Goal: Task Accomplishment & Management: Manage account settings

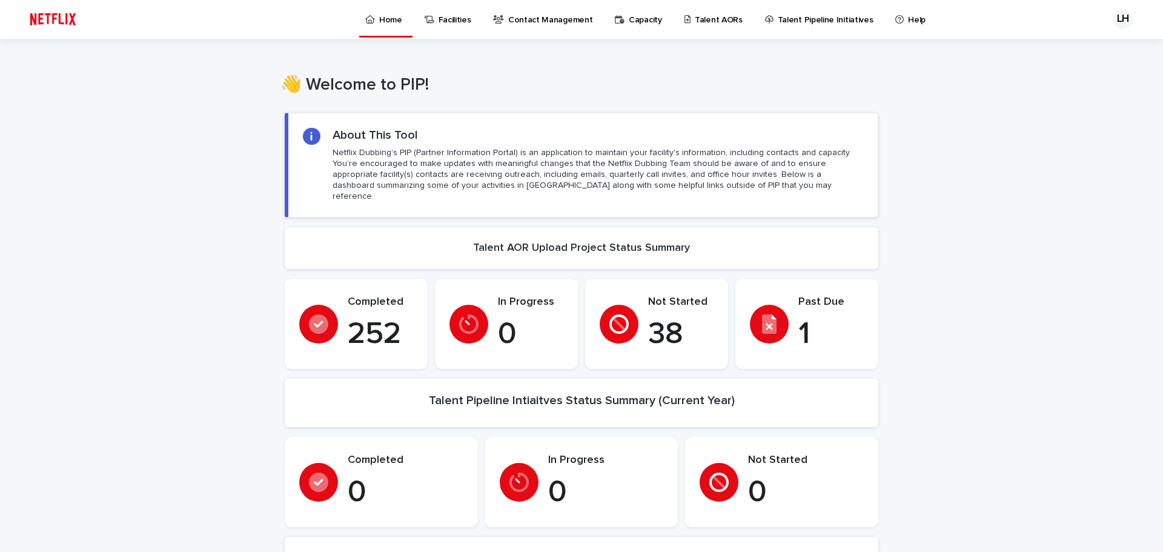
click at [695, 20] on p "Talent AORs" at bounding box center [719, 12] width 48 height 25
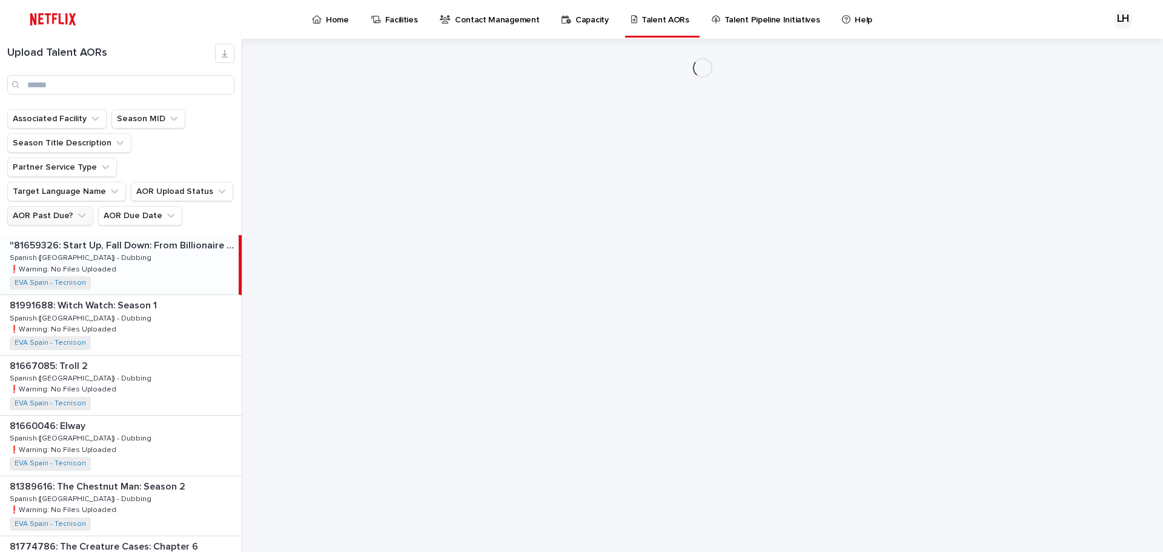
click at [69, 206] on button "AOR Past Due?" at bounding box center [50, 215] width 86 height 19
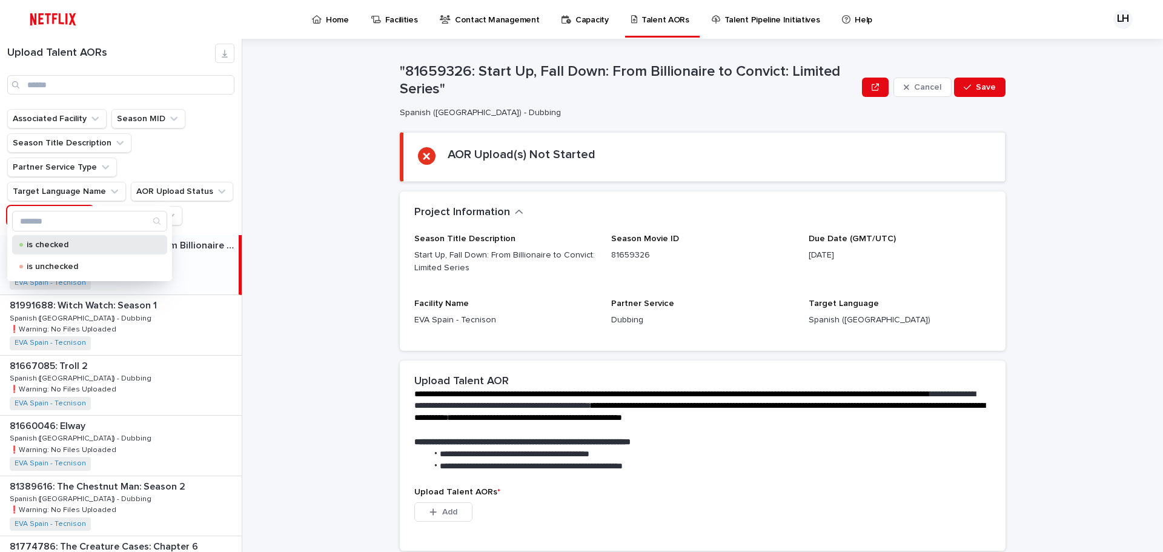
click at [61, 242] on p "is checked" at bounding box center [87, 244] width 121 height 8
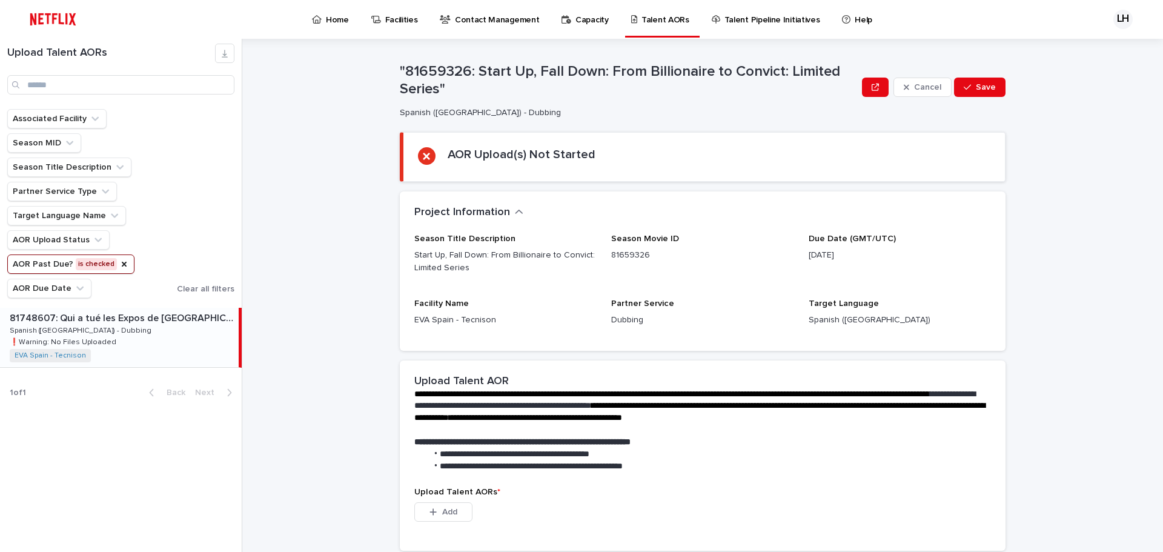
click at [93, 328] on p "Spanish ([GEOGRAPHIC_DATA]) - Dubbing" at bounding box center [82, 329] width 144 height 11
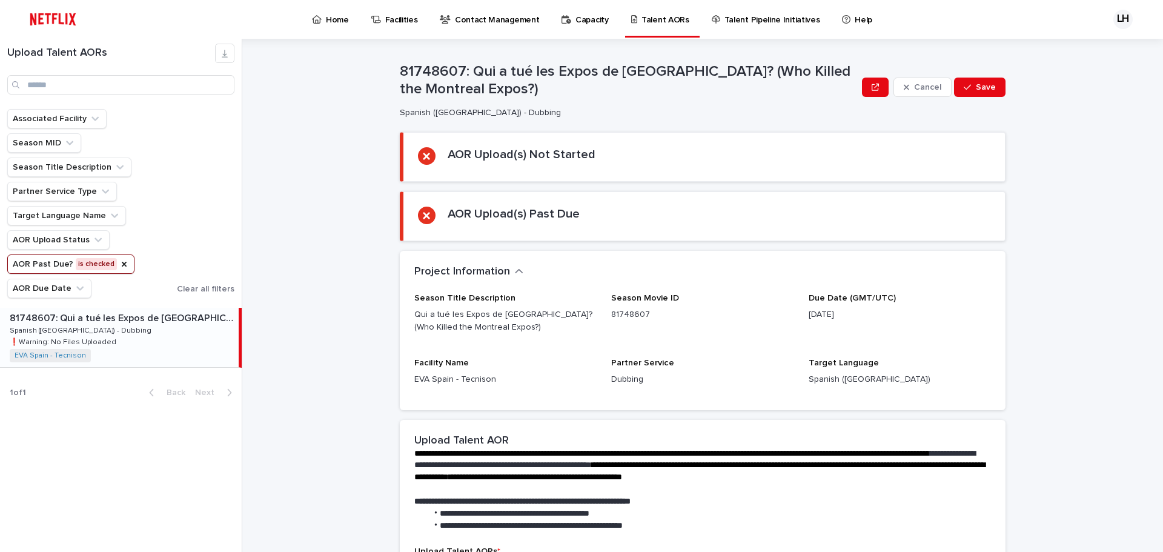
click at [493, 27] on link "Contact Management" at bounding box center [491, 19] width 106 height 38
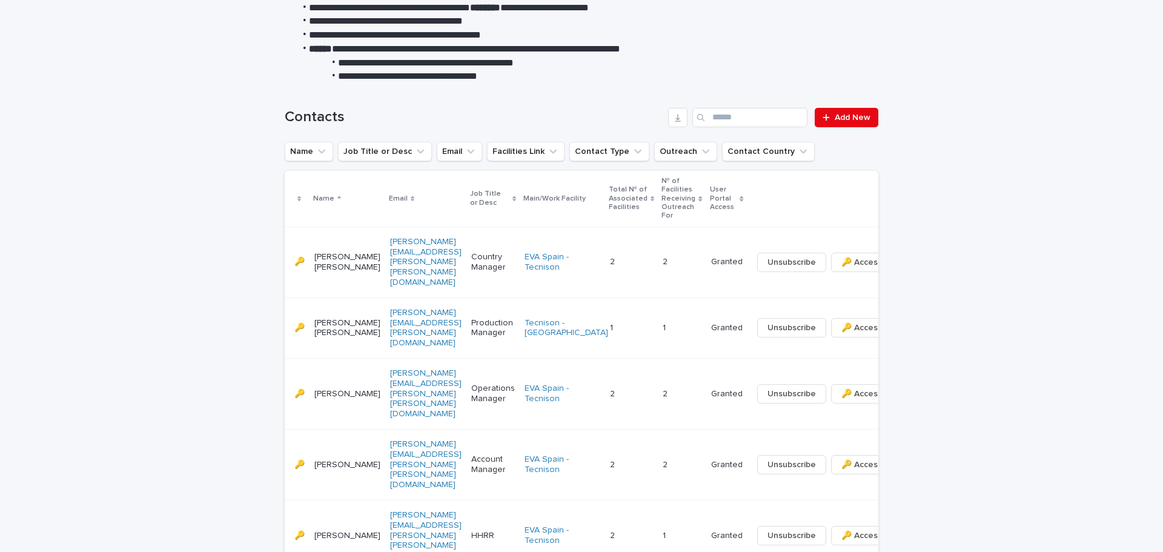
scroll to position [545, 0]
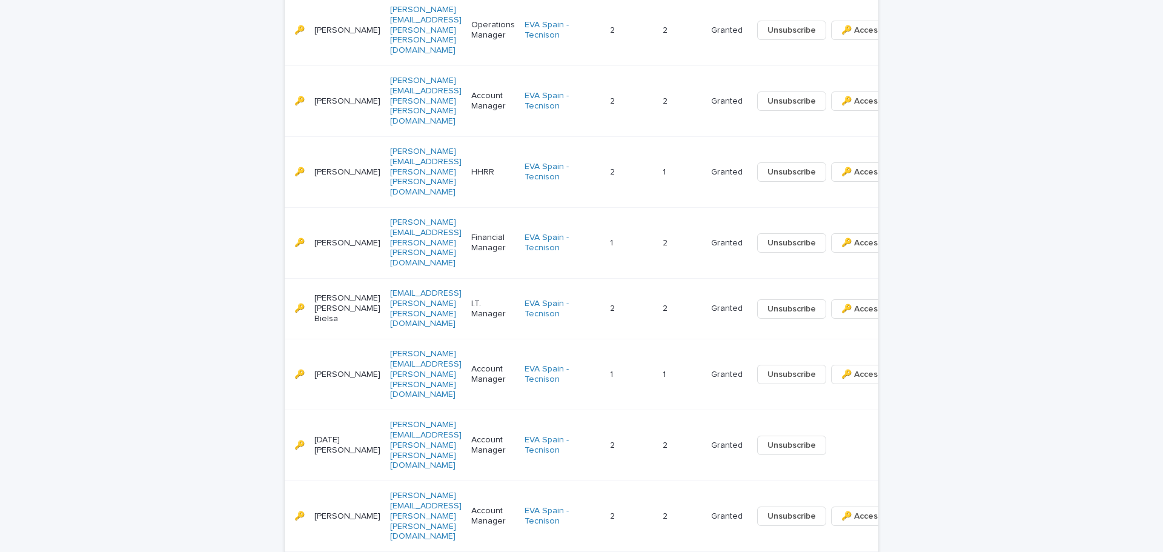
click at [836, 435] on div "Unsubscribe" at bounding box center [833, 444] width 162 height 19
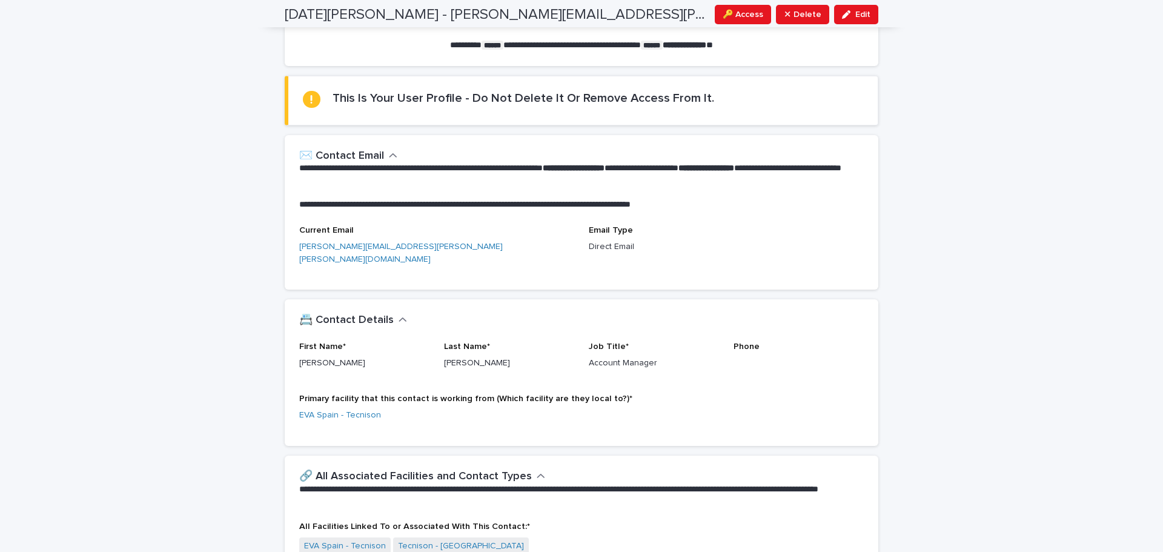
scroll to position [52, 0]
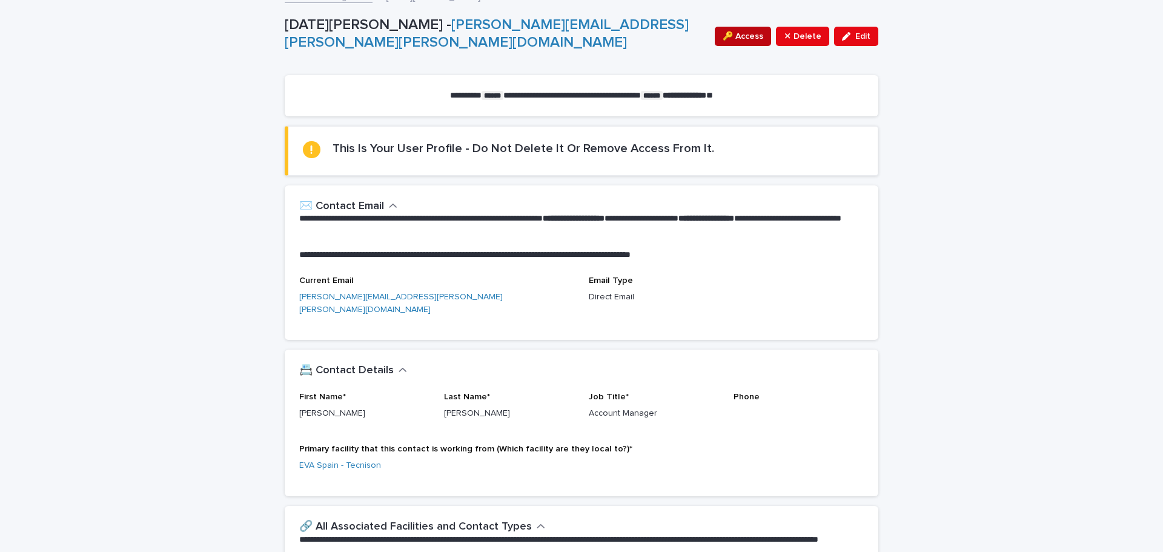
click at [724, 41] on span "🔑 Access" at bounding box center [742, 36] width 41 height 12
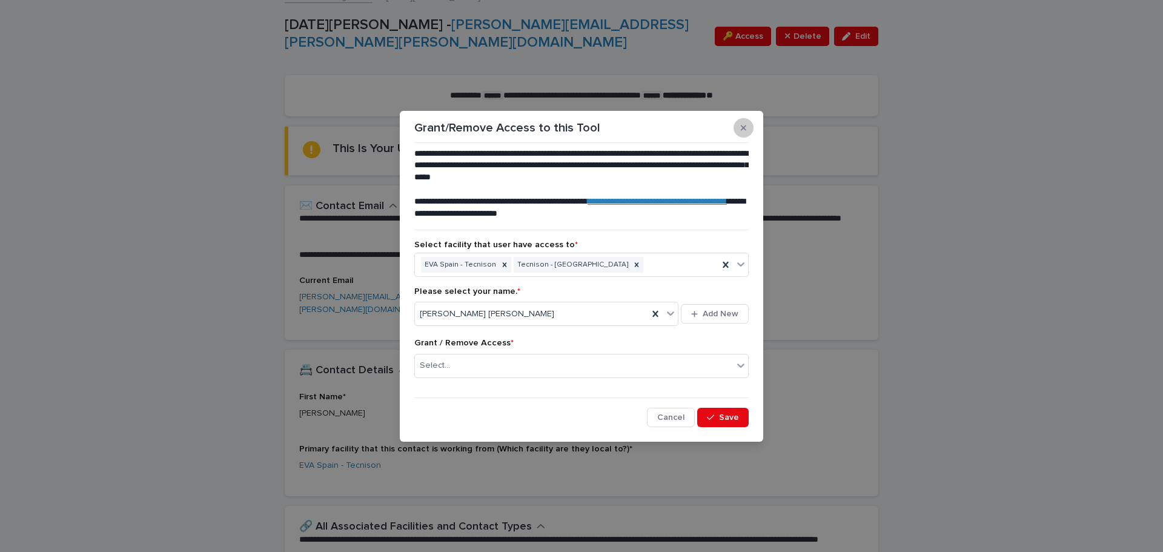
click at [739, 124] on button "button" at bounding box center [743, 127] width 20 height 19
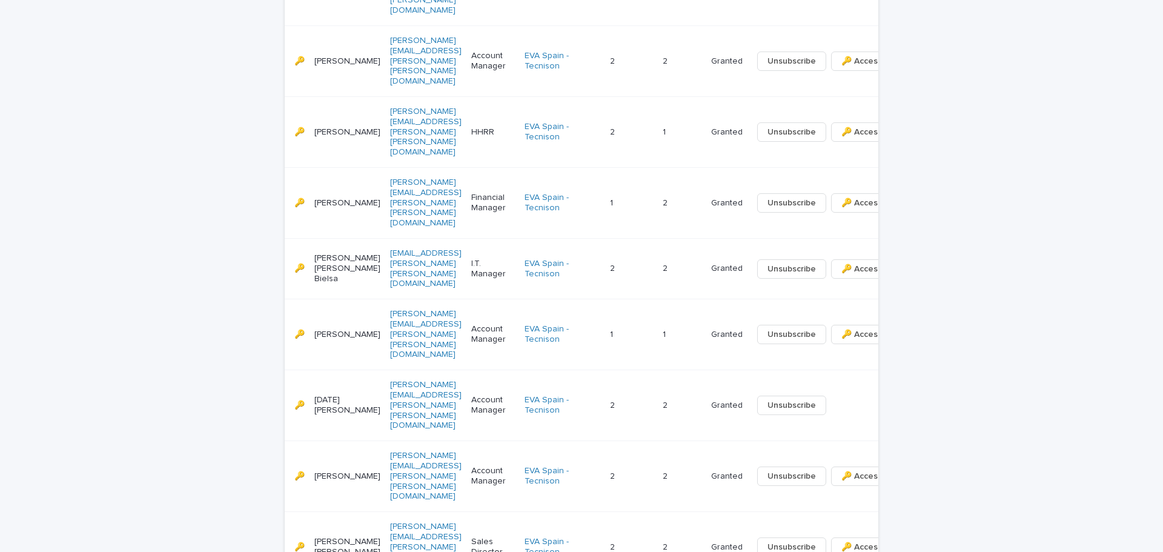
scroll to position [586, 0]
click at [894, 383] on div "Loading... Saving… Loading... Saving… Contacts Add New Name Job Title or Desc E…" at bounding box center [581, 279] width 1163 height 1198
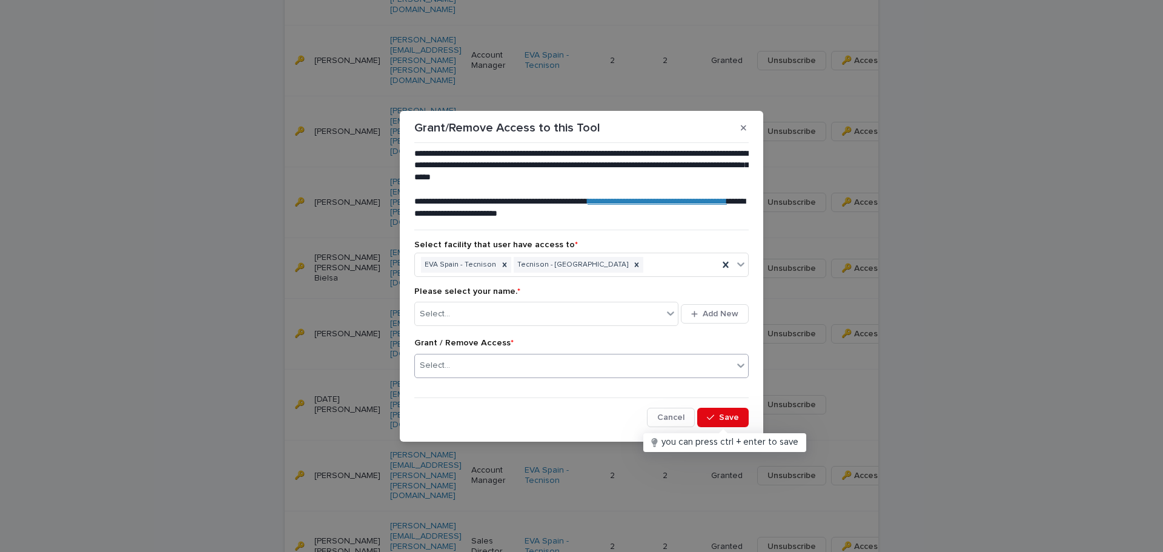
click at [538, 367] on div "Select..." at bounding box center [574, 365] width 318 height 20
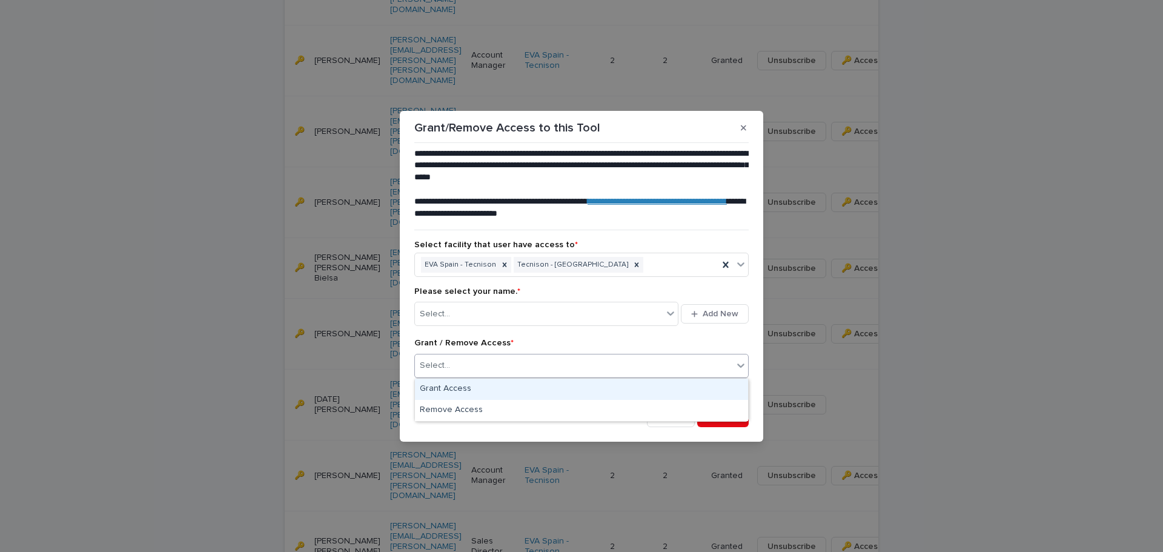
click at [520, 390] on div "Grant Access" at bounding box center [581, 388] width 333 height 21
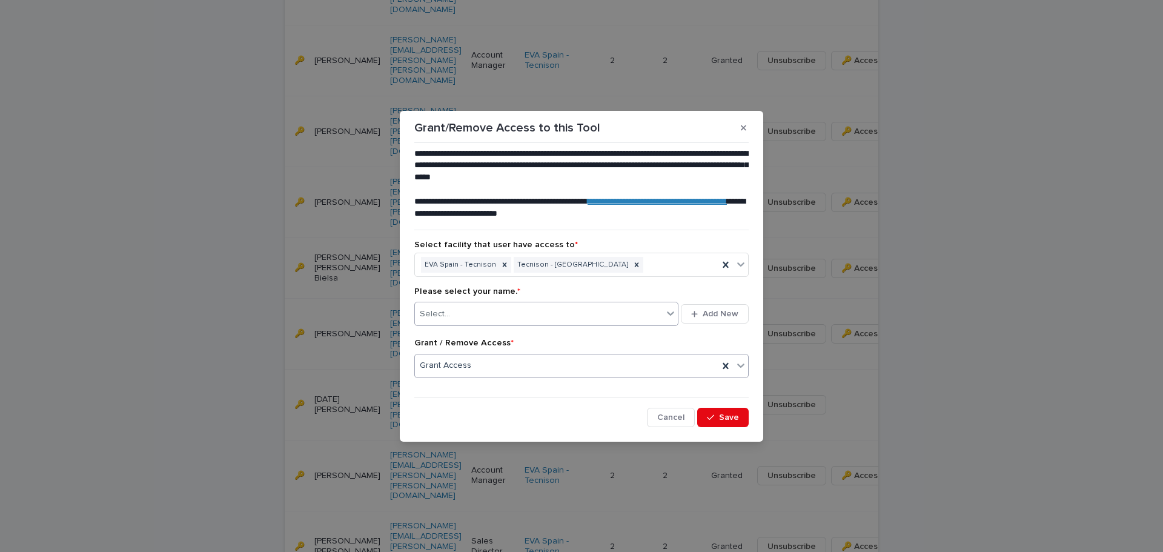
click at [513, 316] on div "Select..." at bounding box center [539, 314] width 248 height 20
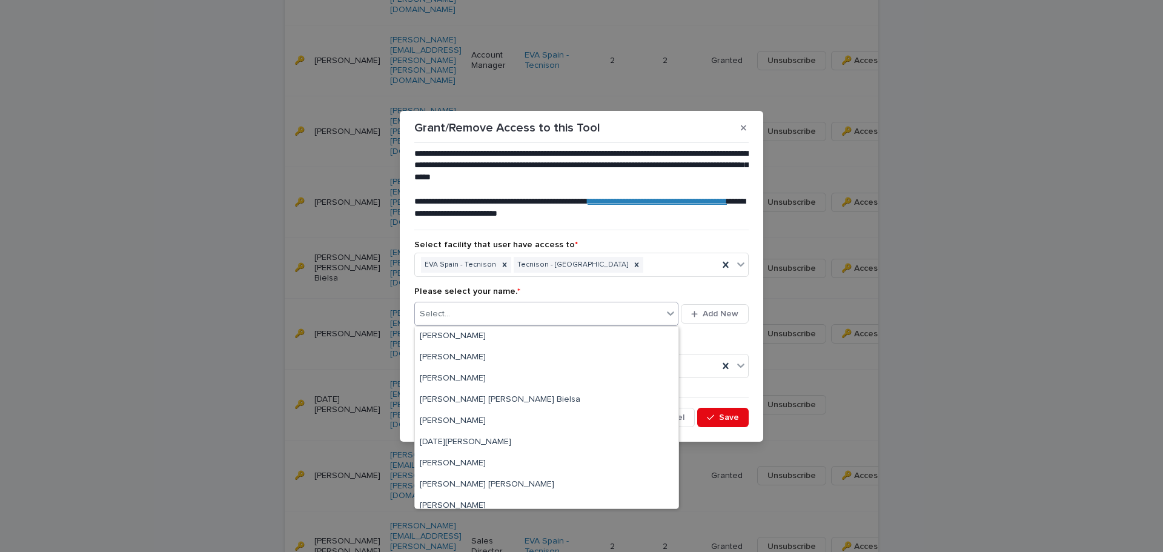
scroll to position [115, 0]
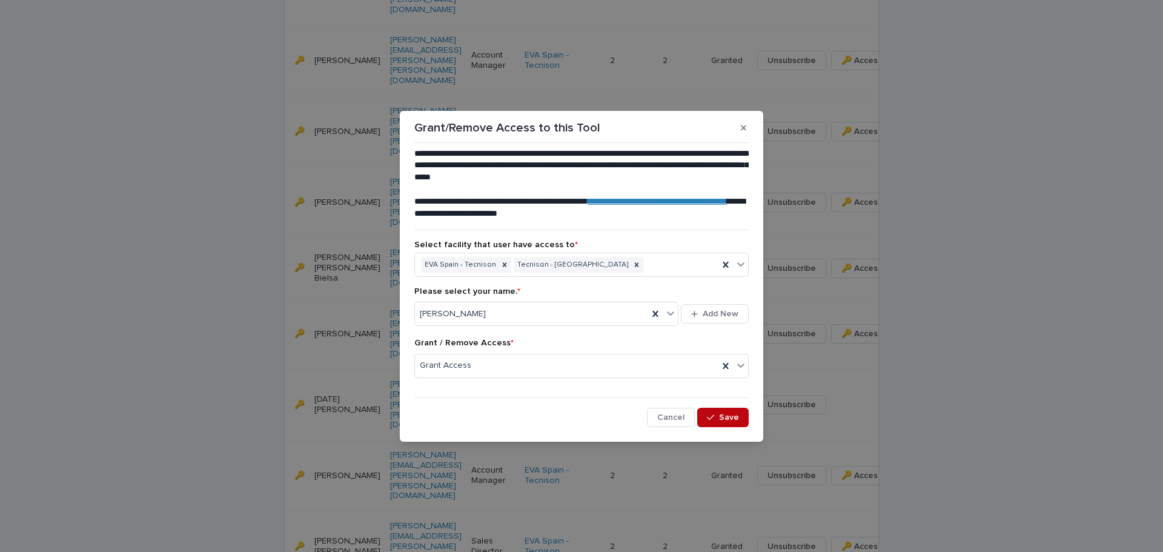
click at [730, 420] on span "Save" at bounding box center [729, 417] width 20 height 8
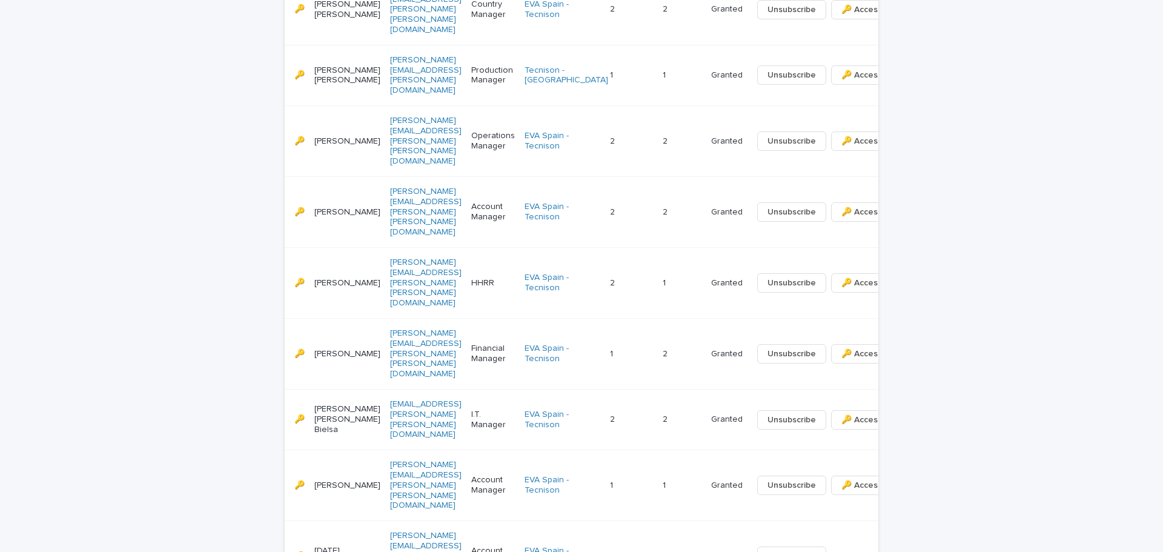
scroll to position [586, 0]
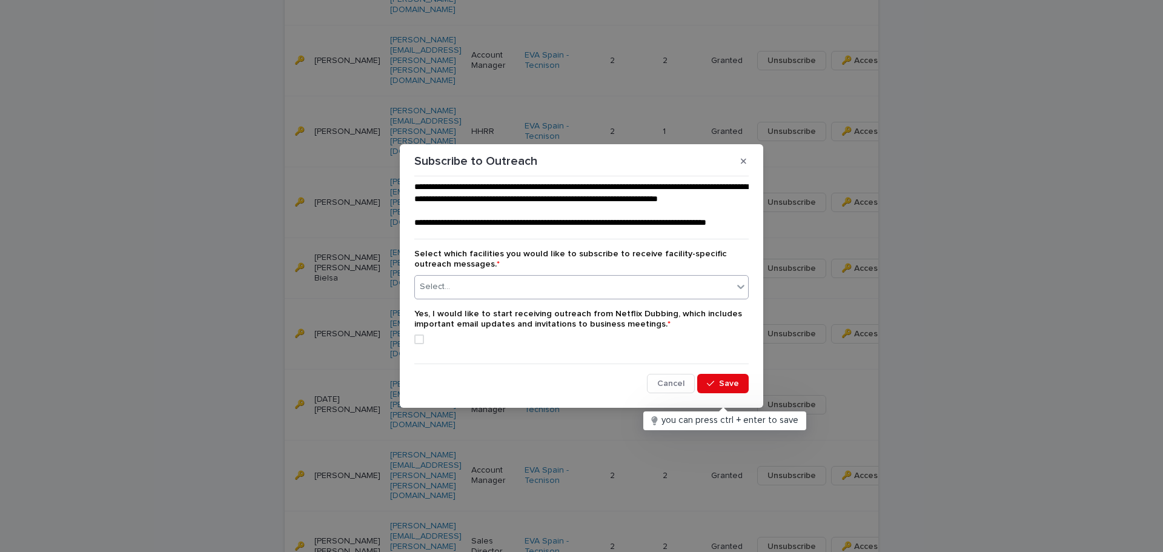
click at [553, 297] on div "Select..." at bounding box center [574, 287] width 318 height 20
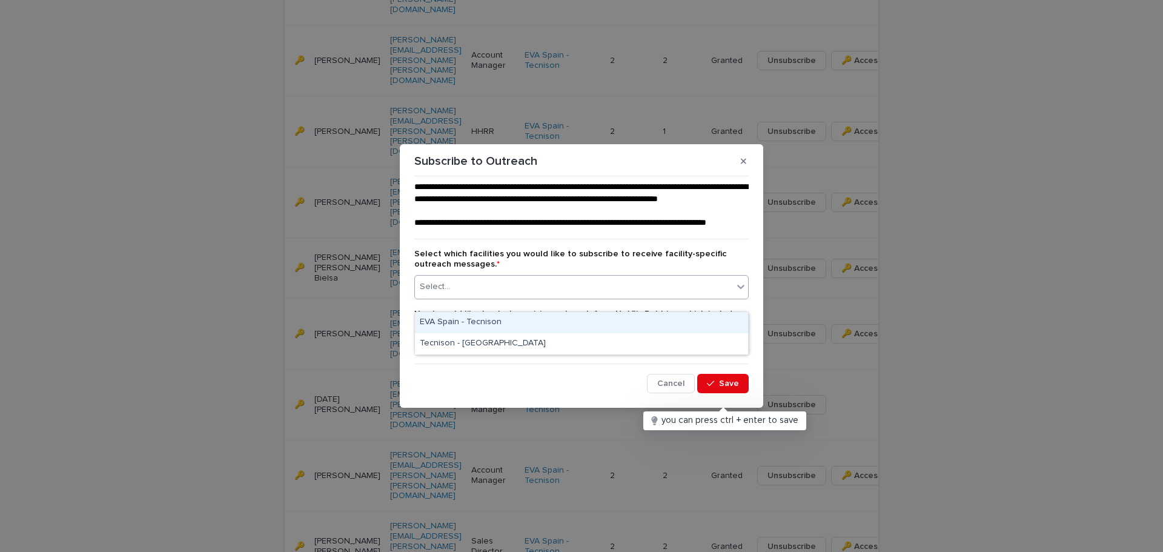
click at [509, 324] on div "EVA Spain - Tecnison" at bounding box center [581, 322] width 333 height 21
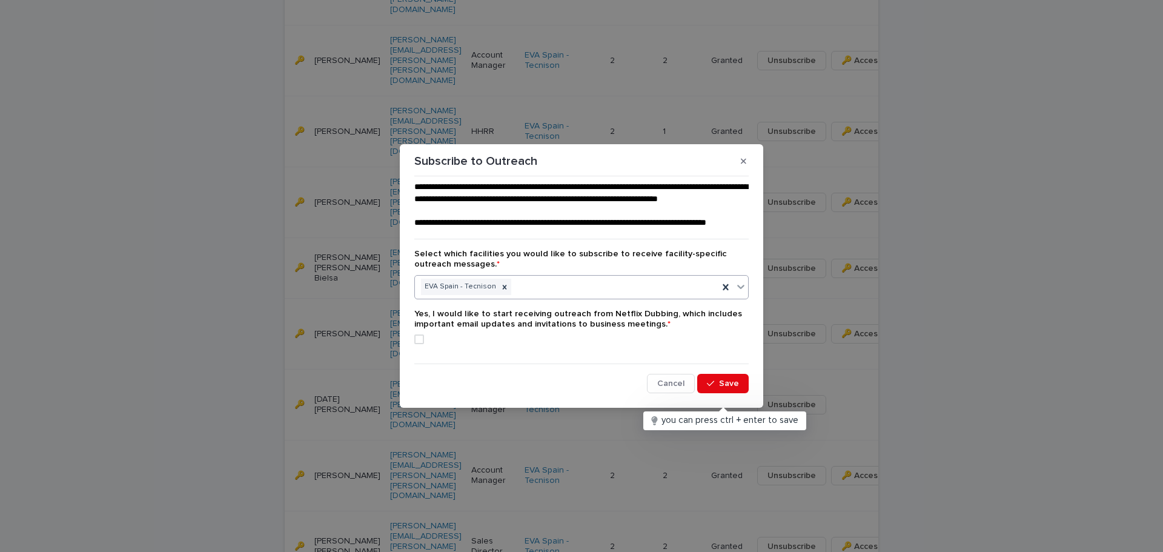
click at [529, 297] on div "EVA Spain - Tecnison" at bounding box center [566, 286] width 303 height 21
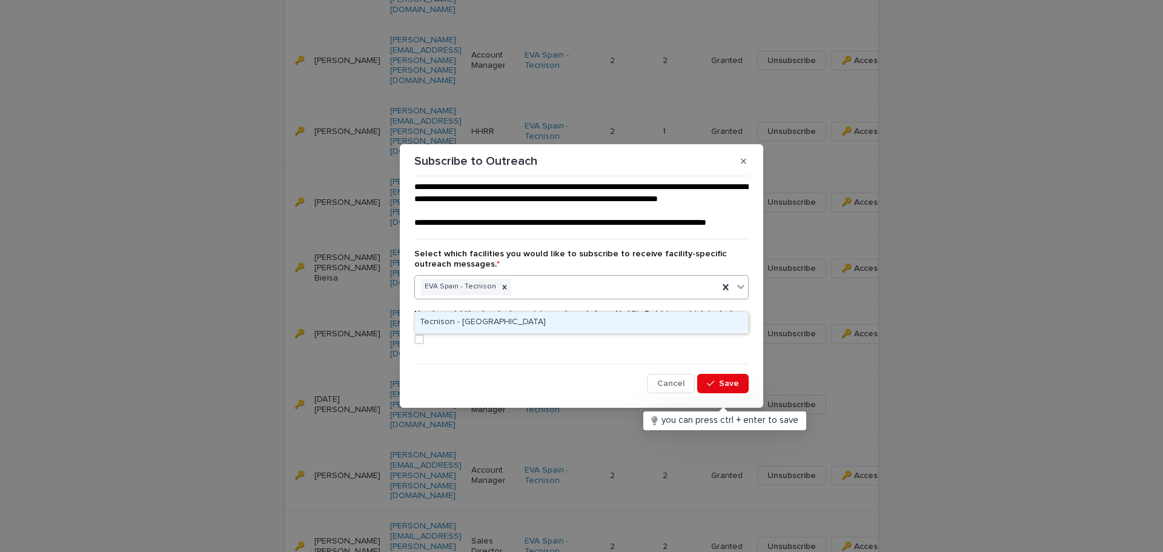
click at [530, 325] on div "Tecnison - [GEOGRAPHIC_DATA]" at bounding box center [581, 322] width 333 height 21
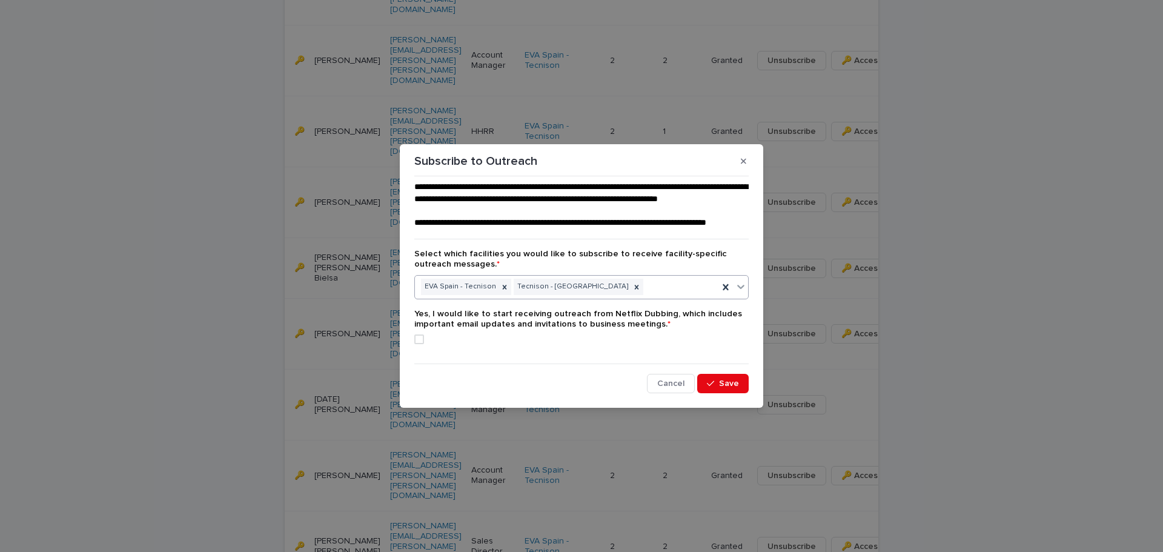
click at [415, 344] on span at bounding box center [419, 339] width 10 height 10
click at [724, 388] on span "Save" at bounding box center [729, 383] width 20 height 8
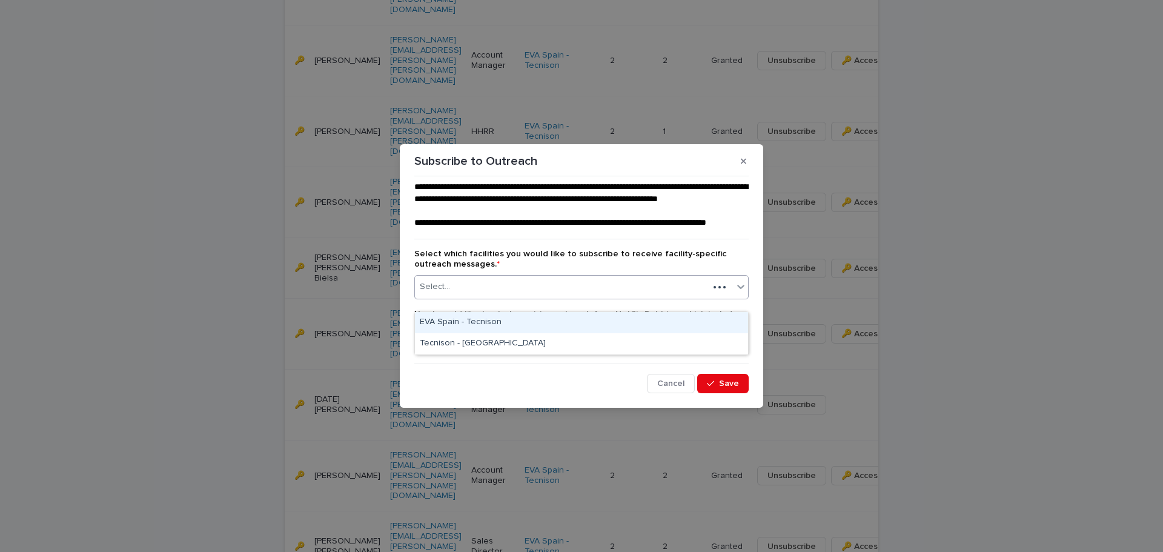
click at [521, 297] on div "Select..." at bounding box center [562, 287] width 294 height 20
click at [513, 325] on div "EVA Spain - Tecnison" at bounding box center [581, 322] width 333 height 21
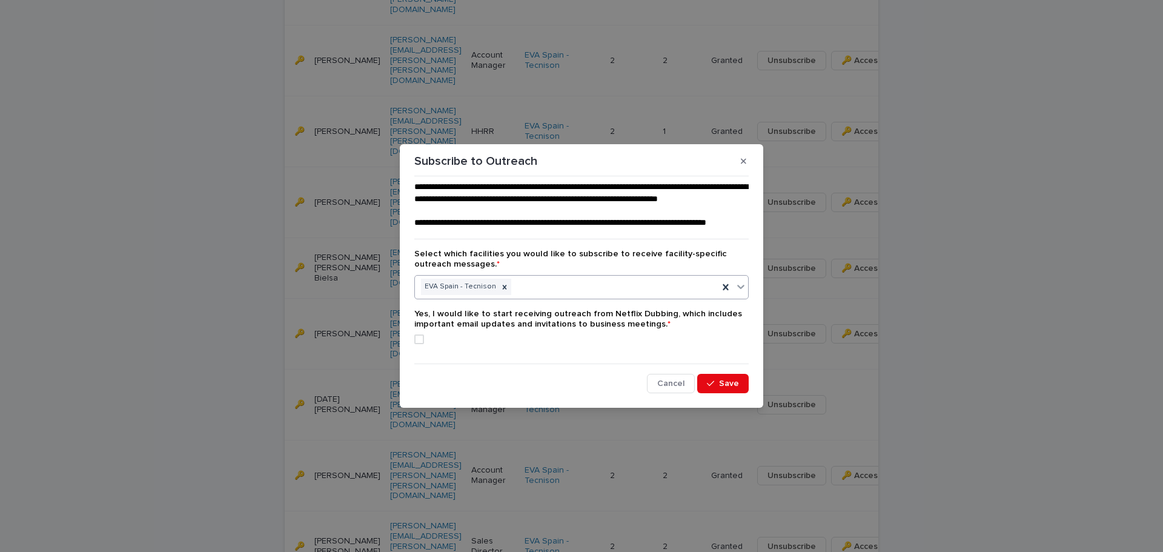
click at [511, 297] on div "EVA Spain - Tecnison" at bounding box center [566, 286] width 303 height 21
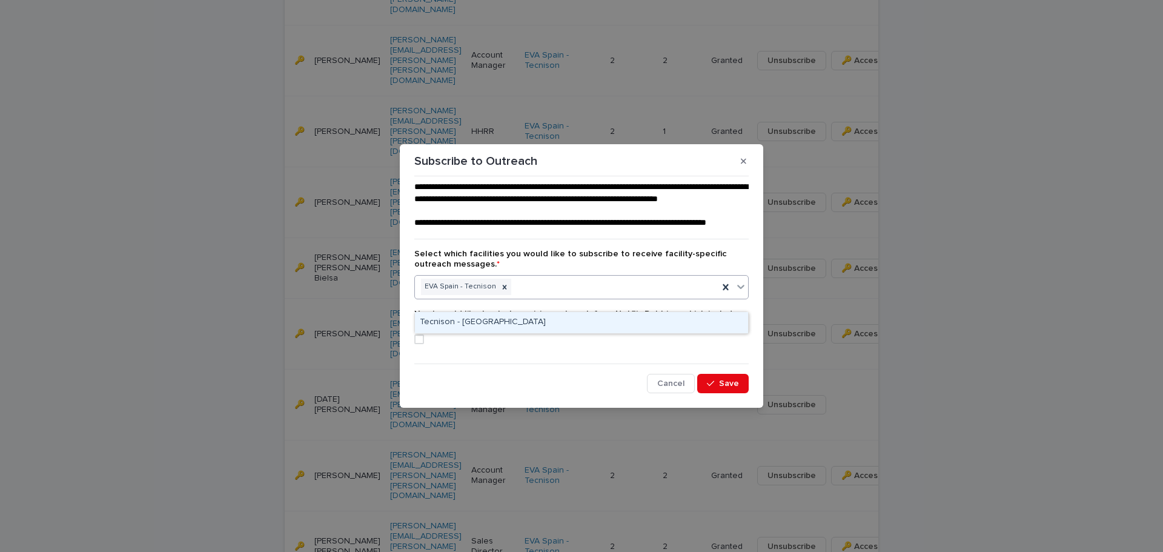
drag, startPoint x: 511, startPoint y: 328, endPoint x: 443, endPoint y: 329, distance: 67.8
click at [447, 325] on div "Tecnison - [GEOGRAPHIC_DATA]" at bounding box center [581, 322] width 333 height 21
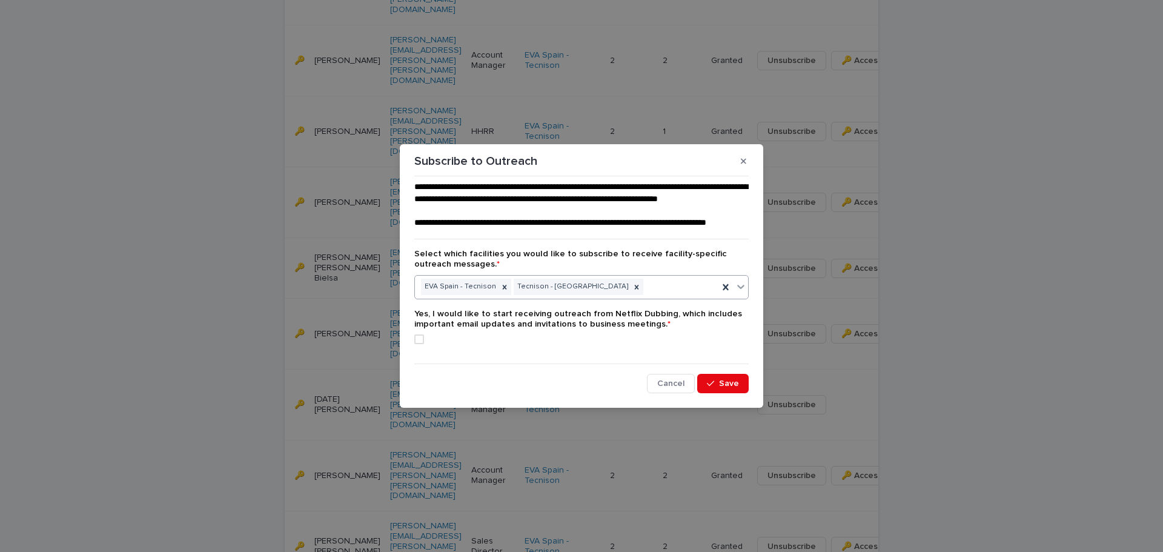
click at [423, 344] on span at bounding box center [419, 339] width 10 height 10
click at [717, 389] on button "Save" at bounding box center [722, 383] width 51 height 19
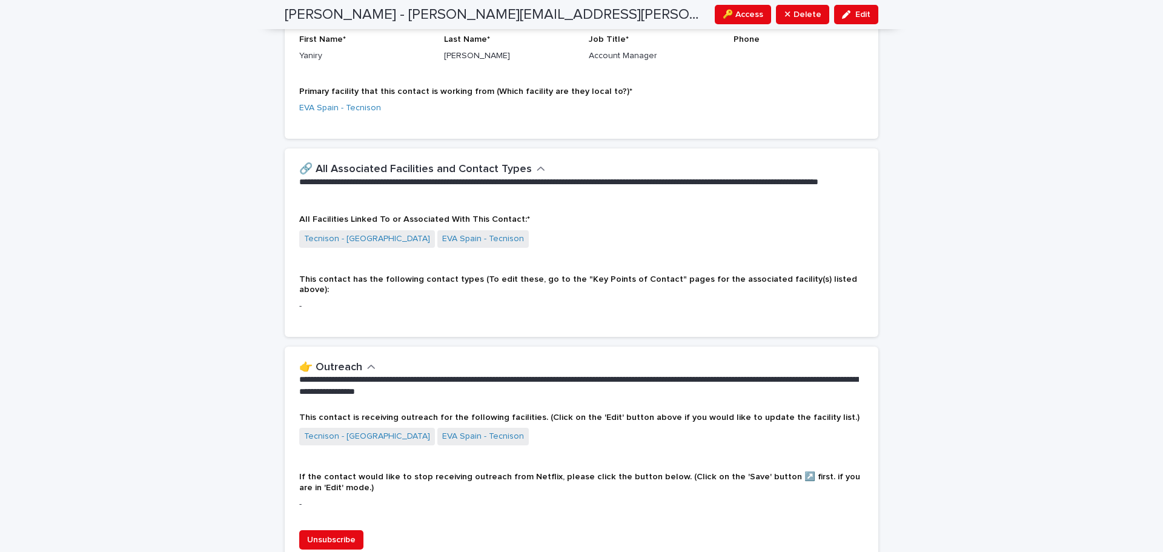
scroll to position [409, 0]
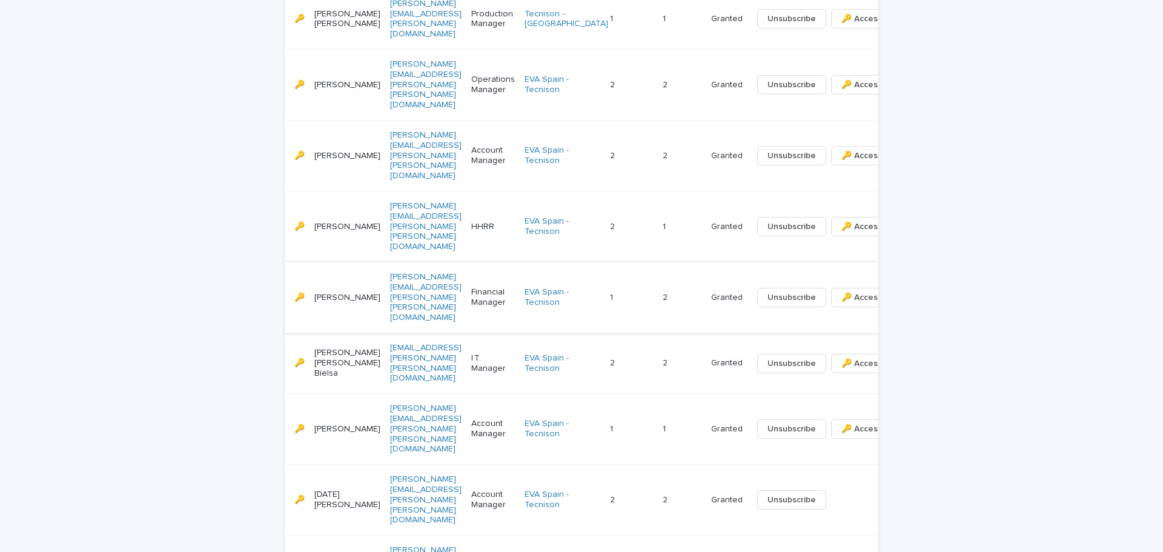
scroll to position [586, 0]
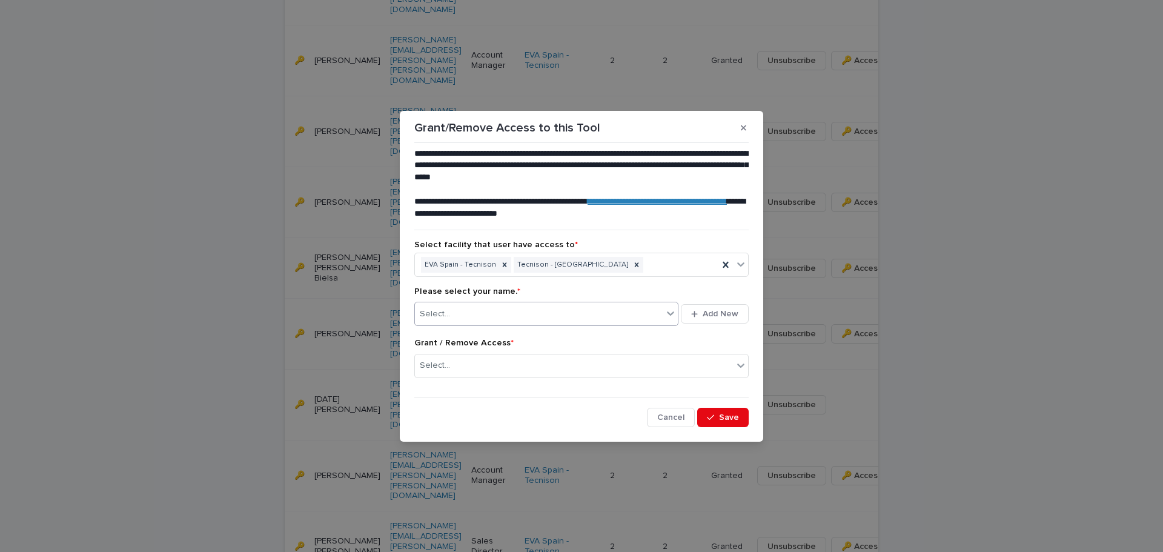
click at [540, 311] on div "Select..." at bounding box center [539, 314] width 248 height 20
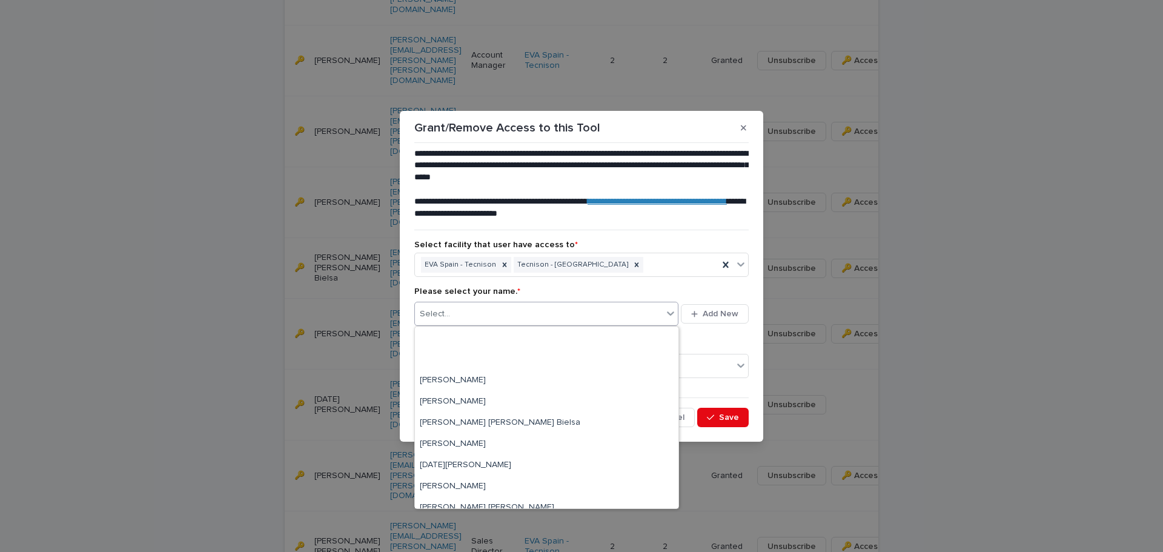
scroll to position [115, 0]
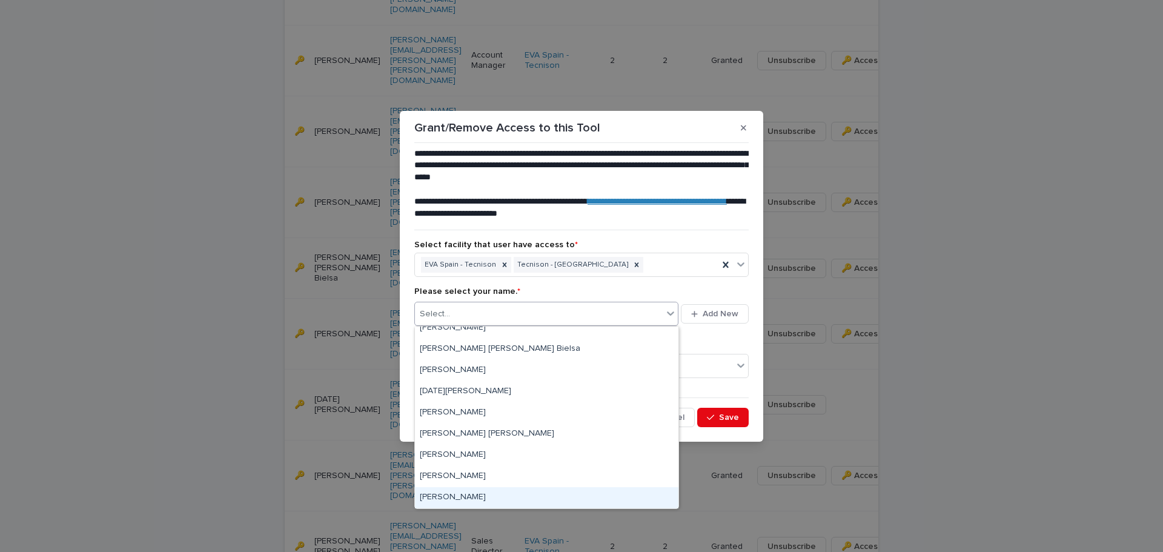
click at [474, 493] on div "[PERSON_NAME]" at bounding box center [546, 497] width 263 height 21
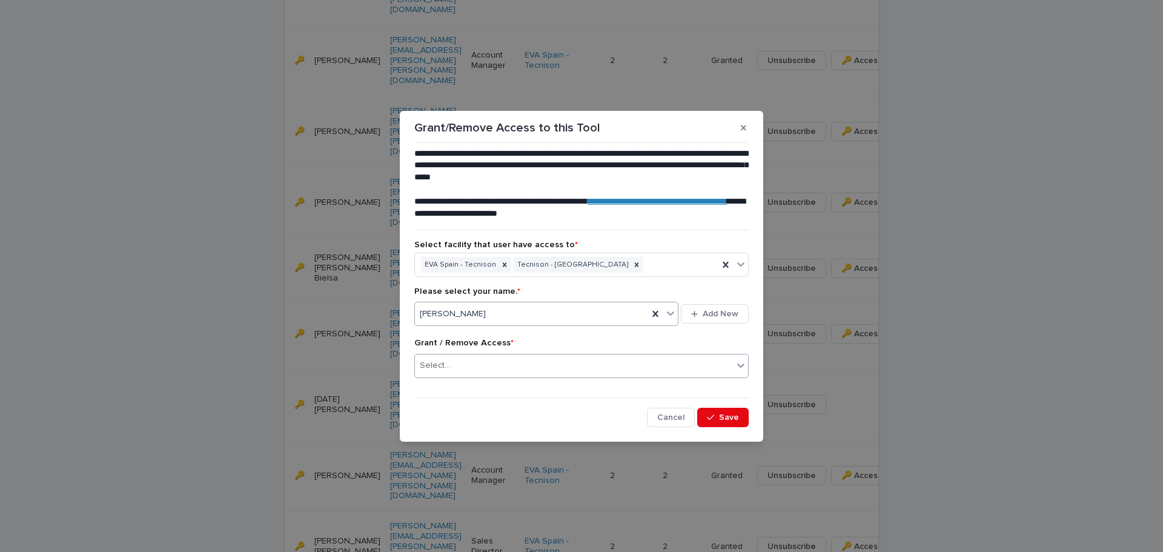
click at [513, 366] on div "Select..." at bounding box center [574, 365] width 318 height 20
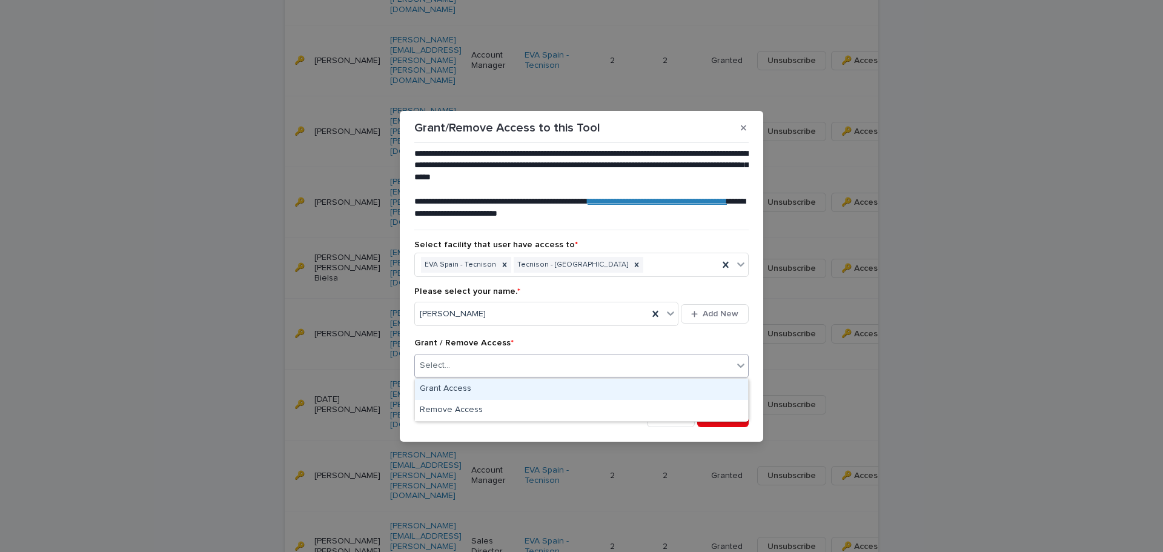
click at [494, 384] on div "Grant Access" at bounding box center [581, 388] width 333 height 21
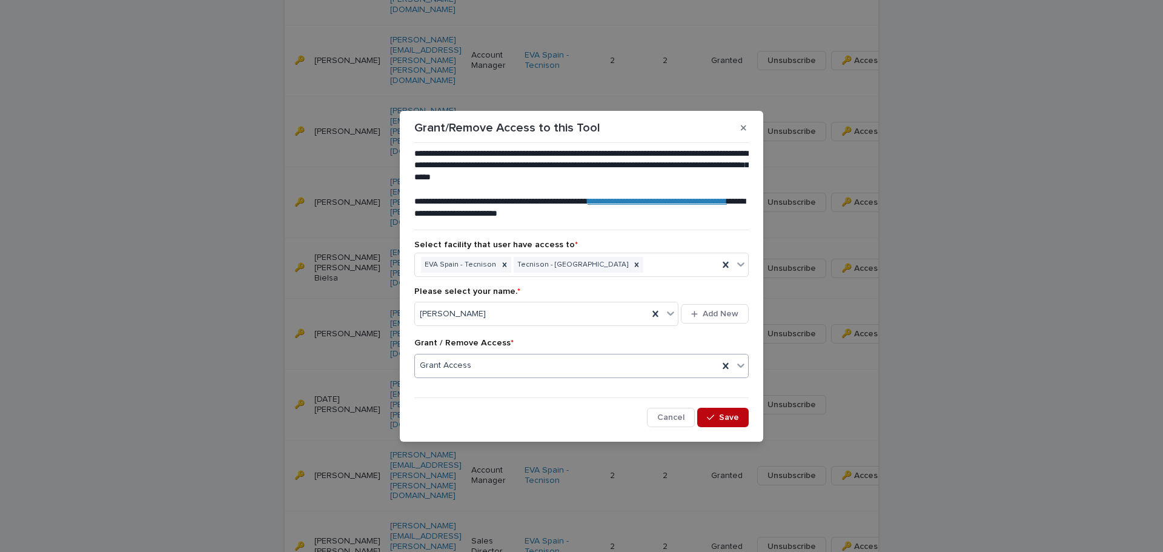
click at [722, 414] on span "Save" at bounding box center [729, 417] width 20 height 8
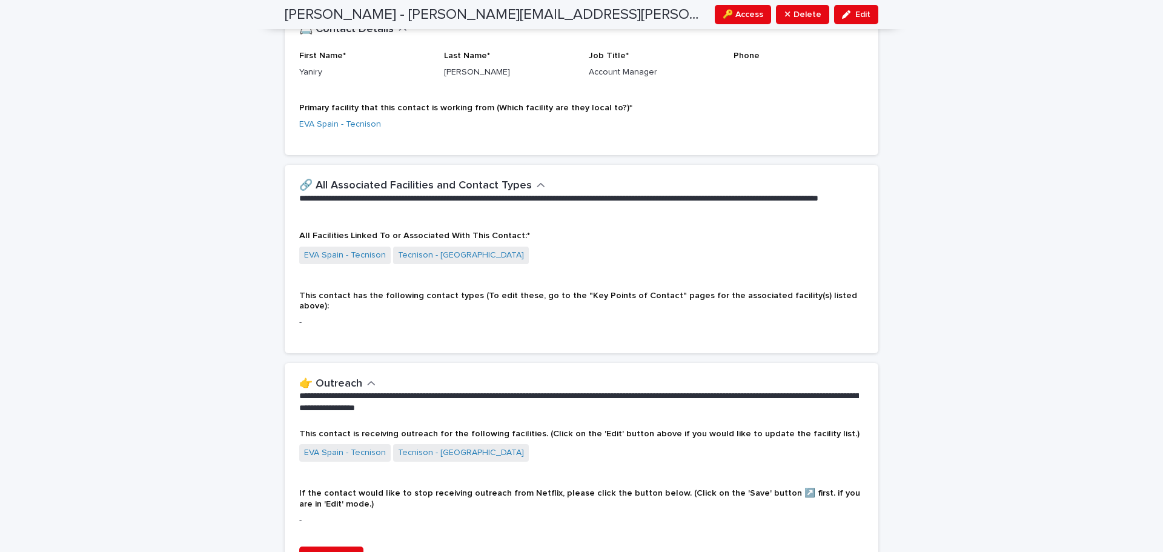
scroll to position [469, 0]
